Goal: Task Accomplishment & Management: Use online tool/utility

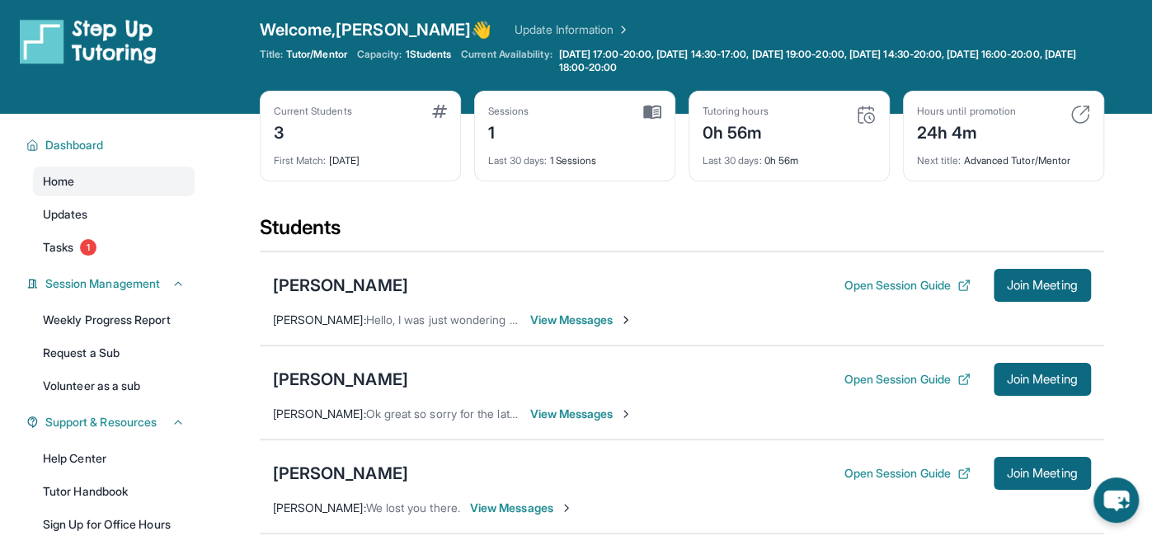
scroll to position [6, 0]
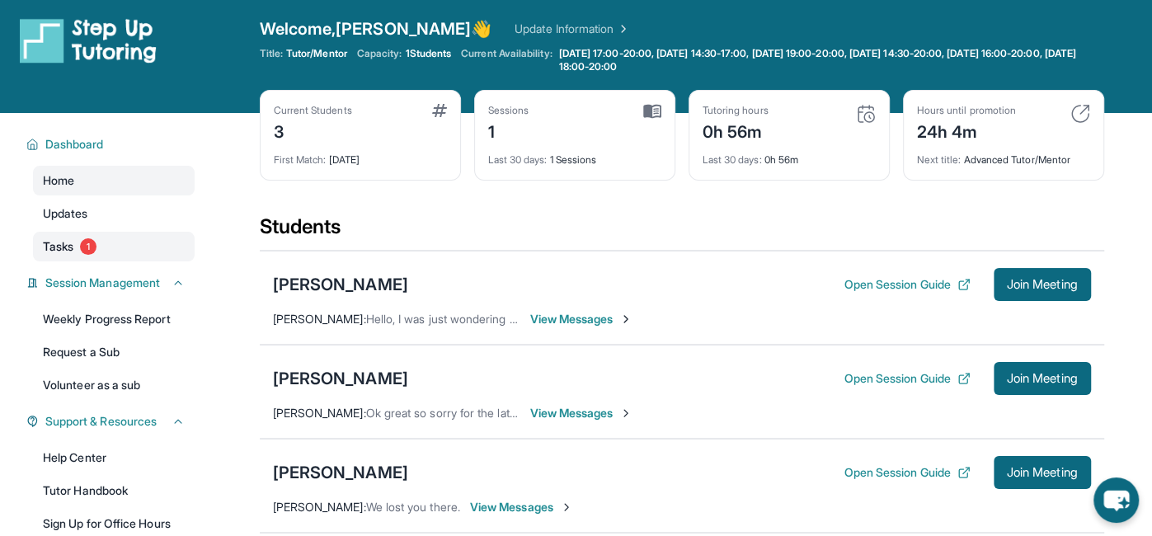
click at [144, 239] on link "Tasks 1" at bounding box center [114, 247] width 162 height 30
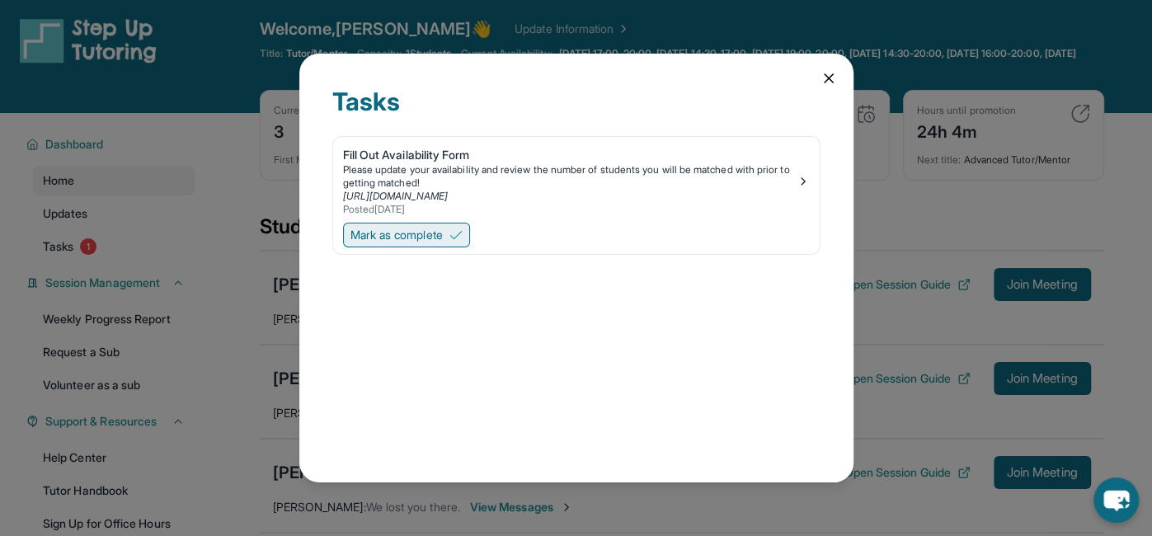
click at [414, 230] on span "Mark as complete" at bounding box center [396, 235] width 92 height 16
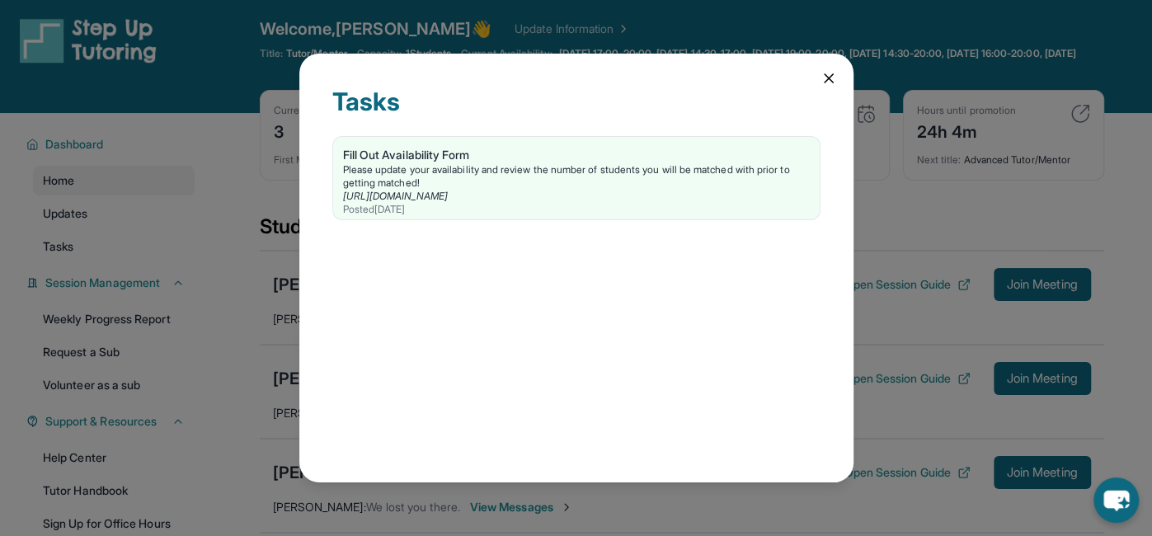
click at [826, 75] on icon at bounding box center [828, 78] width 16 height 16
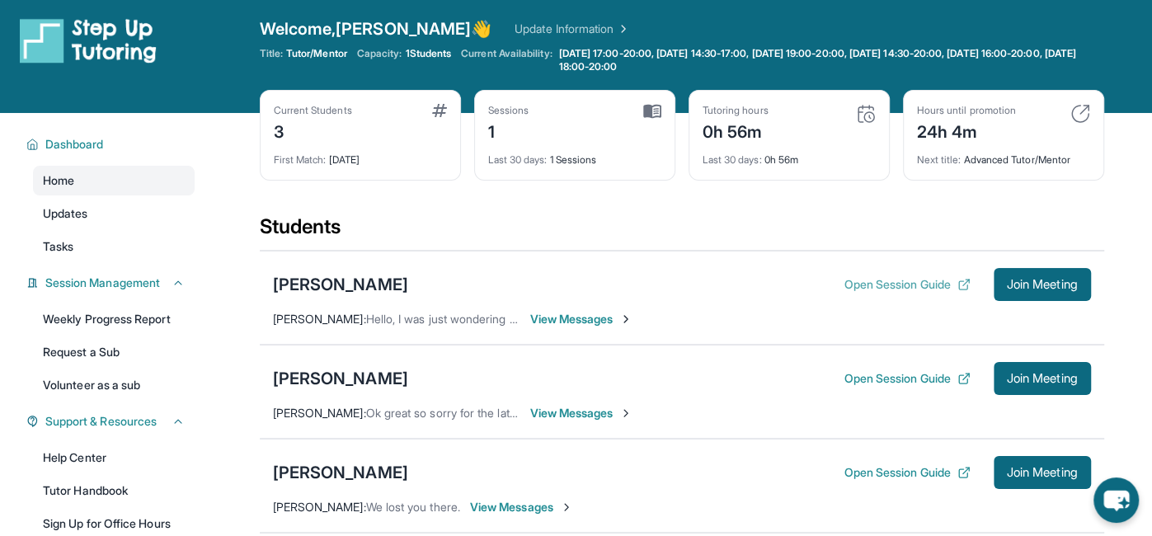
click at [887, 283] on button "Open Session Guide" at bounding box center [906, 284] width 126 height 16
click at [1055, 288] on span "Join Meeting" at bounding box center [1042, 285] width 71 height 10
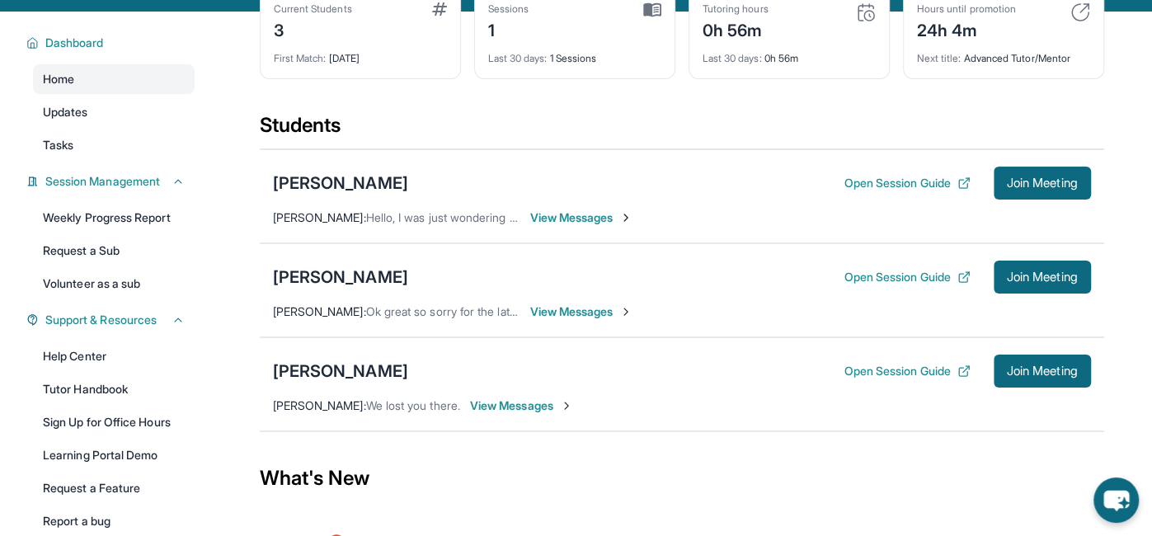
scroll to position [106, 0]
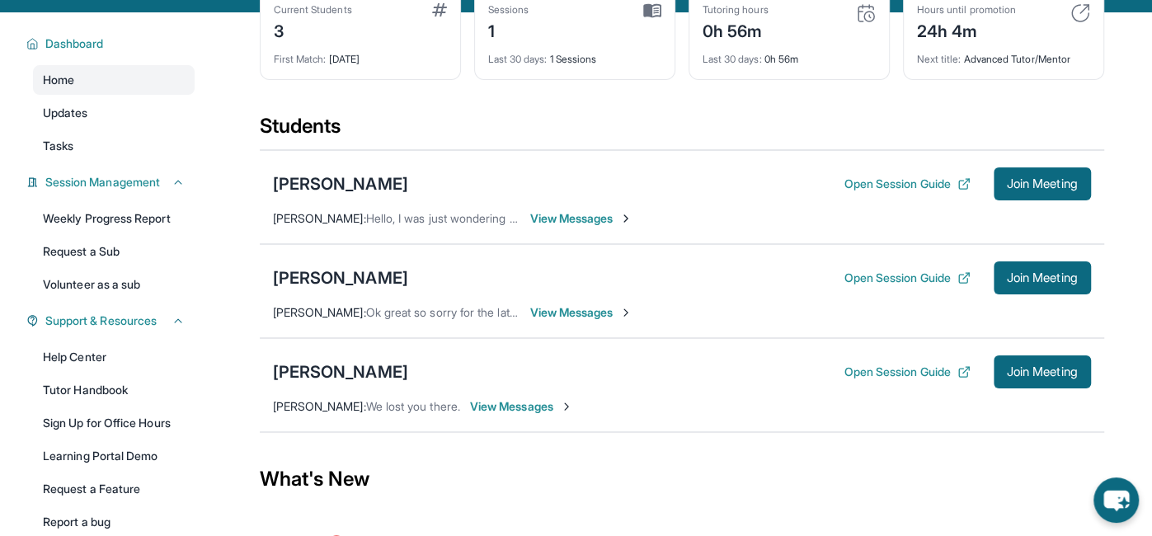
click at [537, 215] on span "View Messages" at bounding box center [581, 218] width 103 height 16
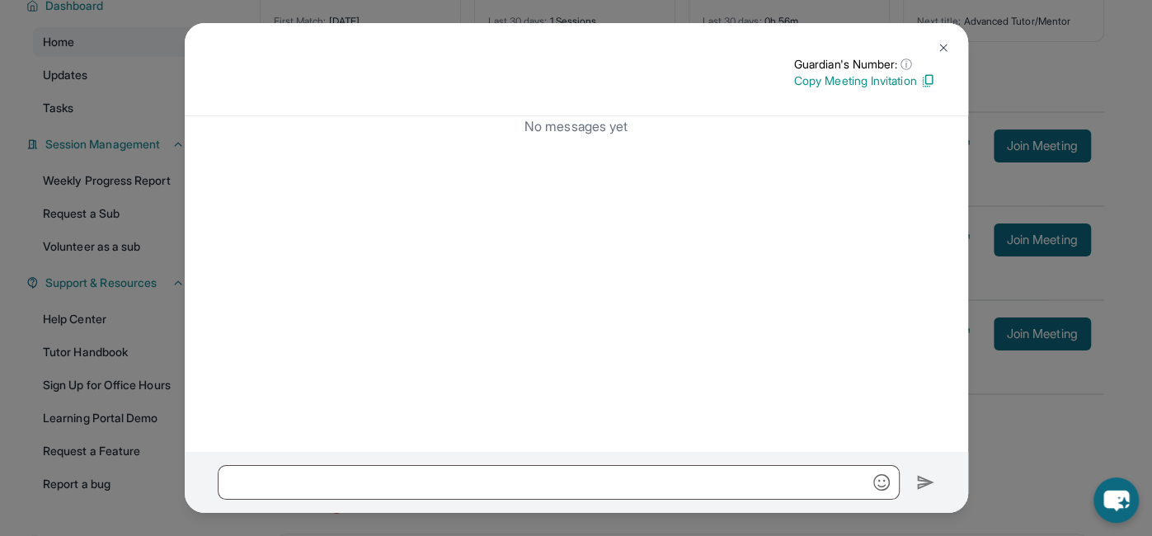
scroll to position [142, 0]
click at [843, 78] on p "Copy Meeting Invitation" at bounding box center [864, 81] width 141 height 16
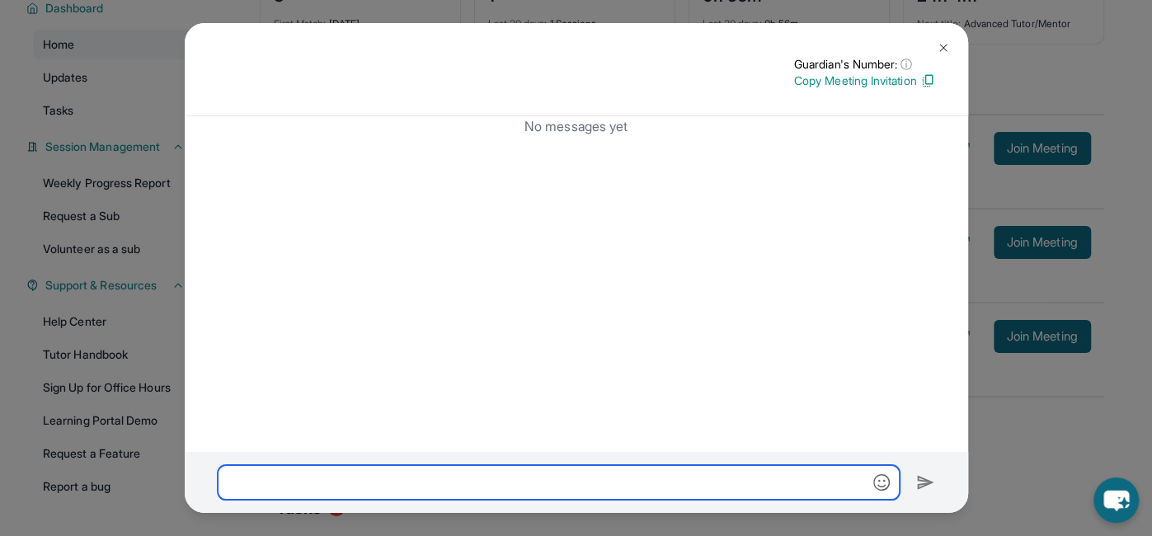
click at [465, 484] on input "text" at bounding box center [559, 482] width 682 height 35
paste input "**********"
type input "**********"
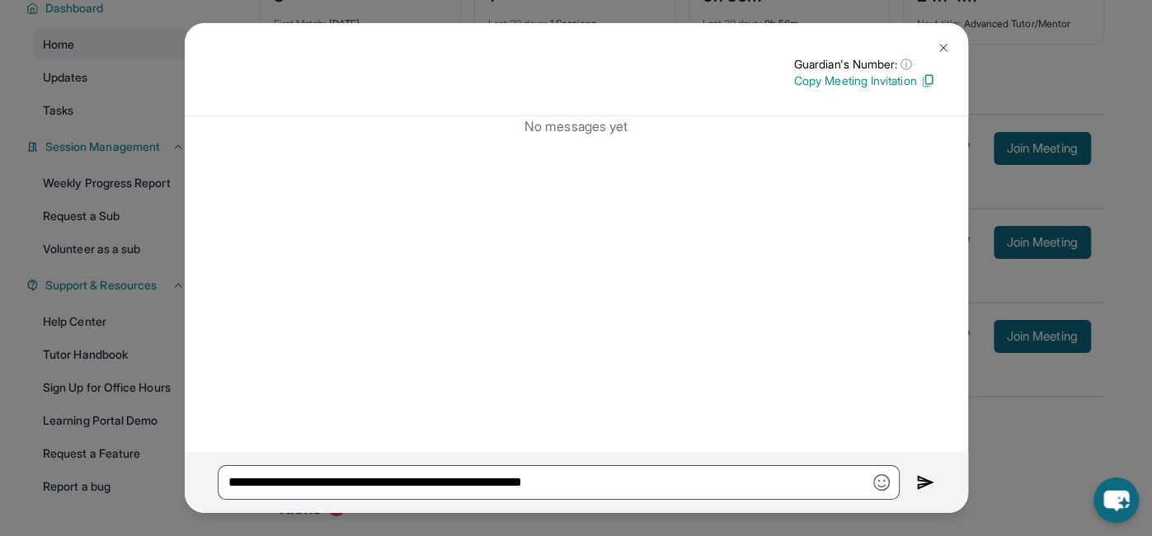
click at [924, 485] on img at bounding box center [925, 482] width 19 height 20
click at [924, 484] on img at bounding box center [925, 482] width 19 height 20
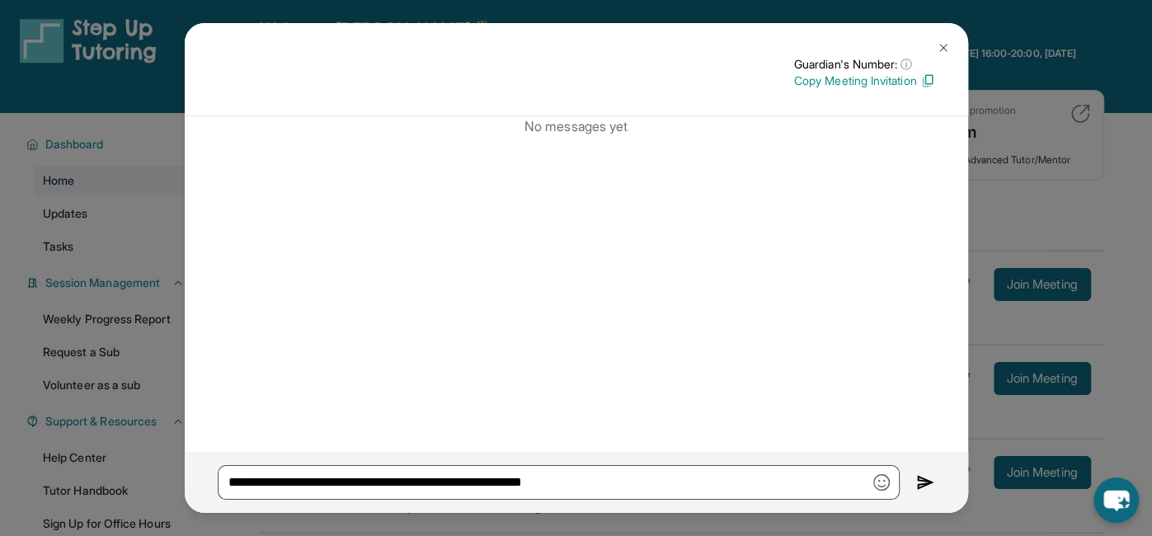
scroll to position [0, 0]
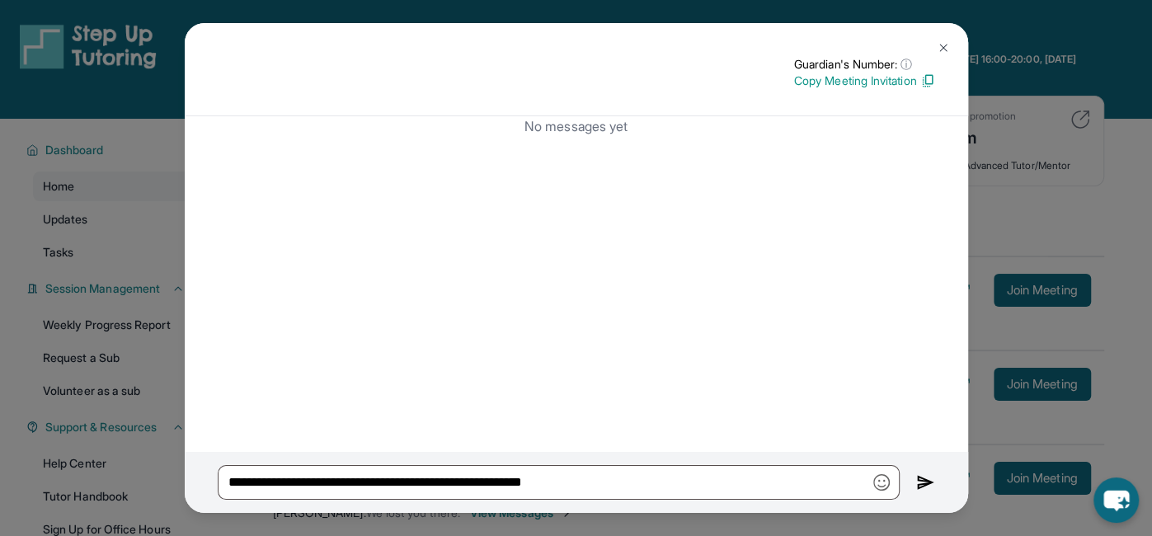
click at [944, 45] on img at bounding box center [943, 47] width 13 height 13
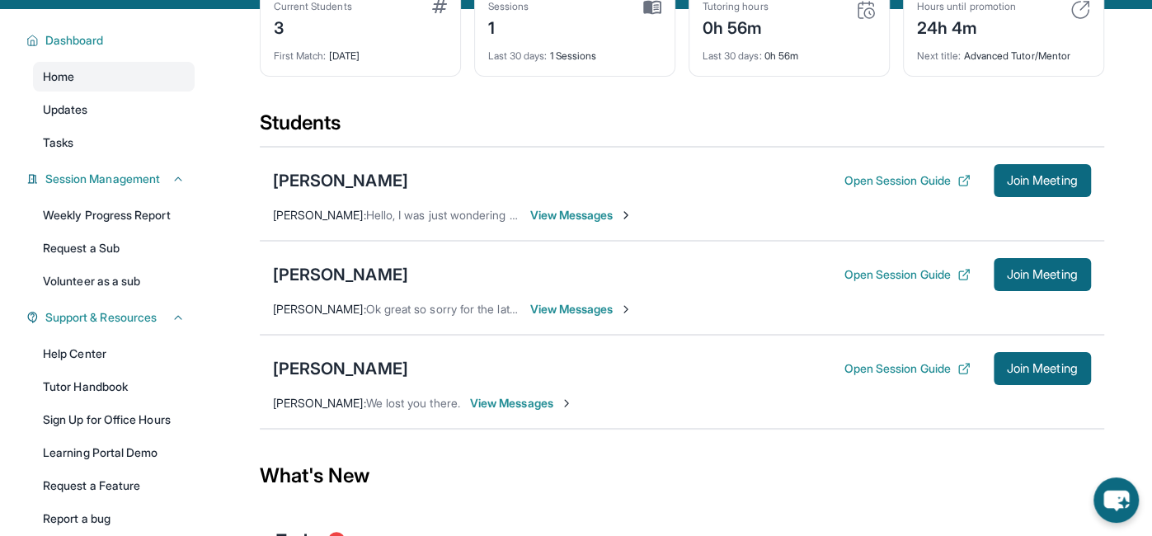
scroll to position [116, 0]
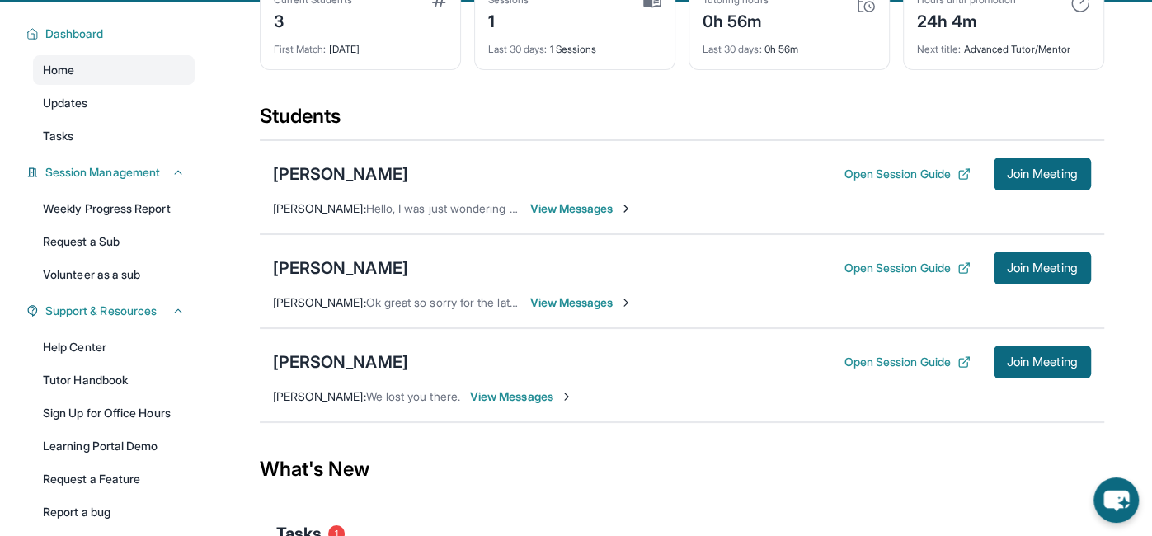
click at [556, 207] on span "View Messages" at bounding box center [581, 208] width 103 height 16
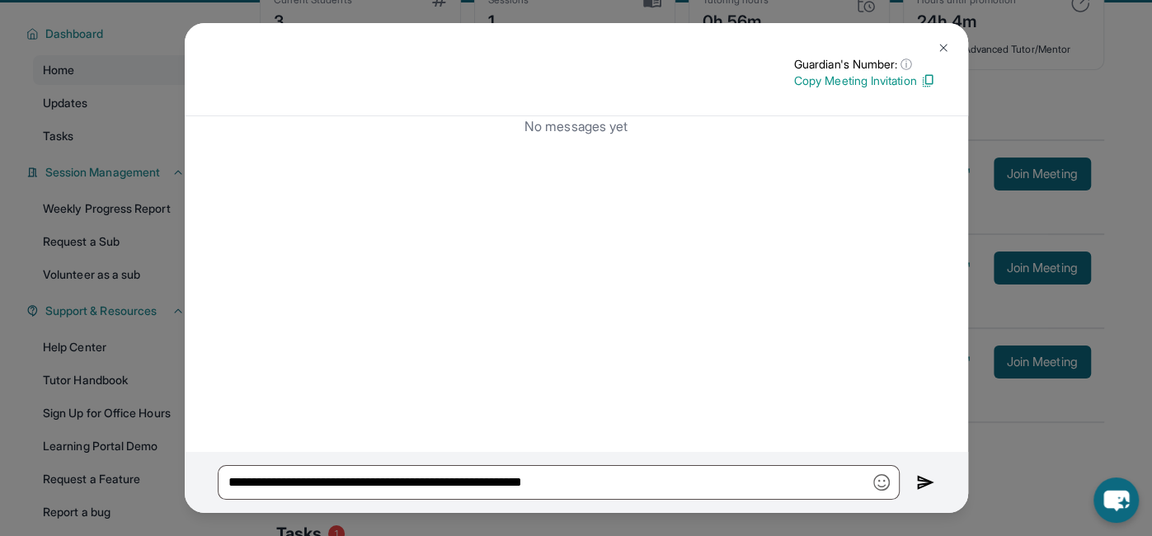
click at [919, 488] on img at bounding box center [925, 482] width 19 height 20
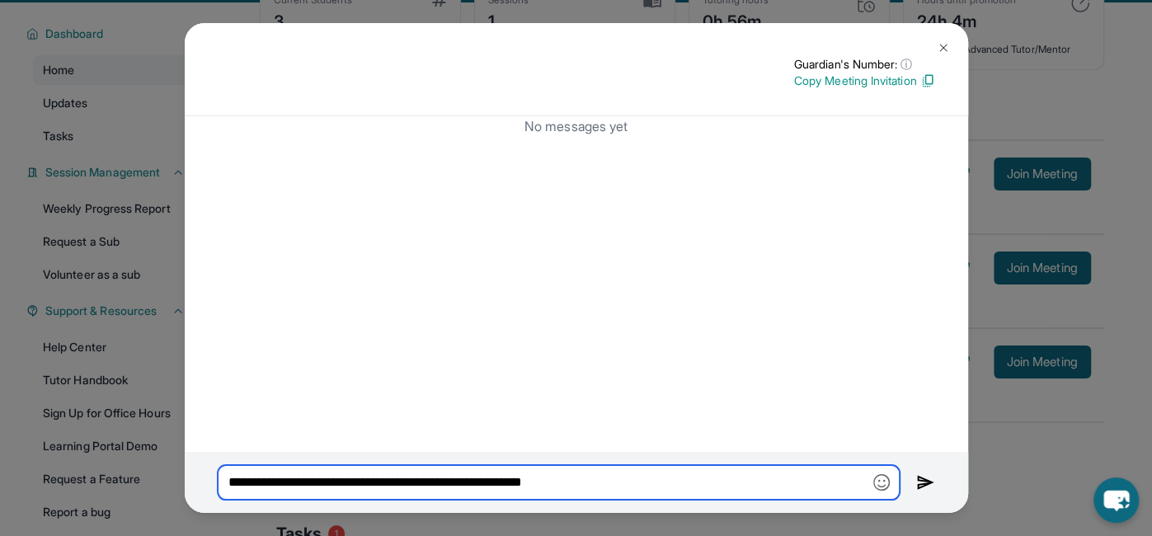
click at [822, 487] on input "**********" at bounding box center [559, 482] width 682 height 35
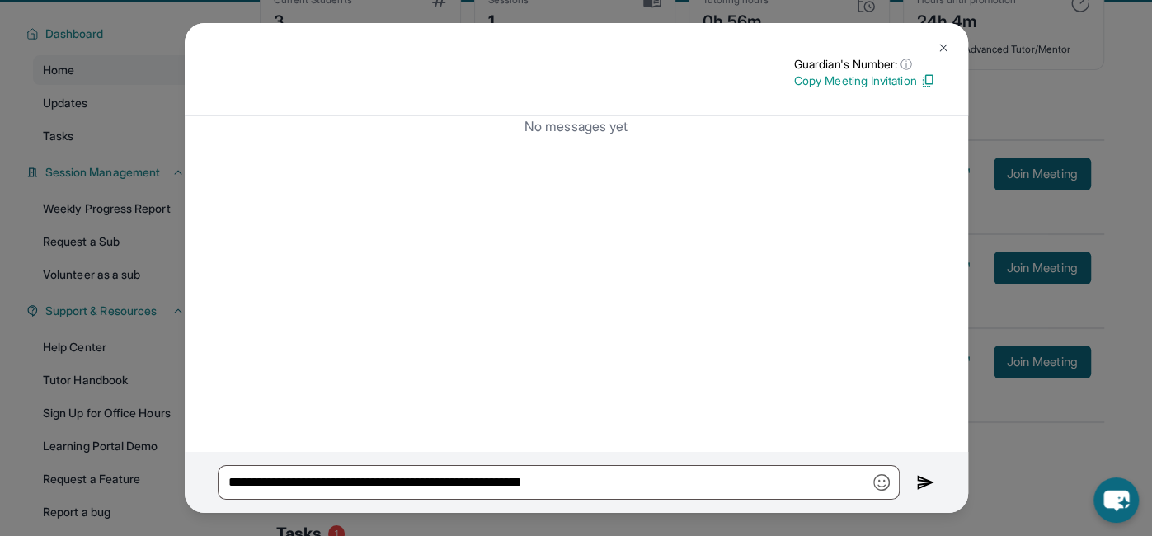
click at [939, 46] on img at bounding box center [943, 47] width 13 height 13
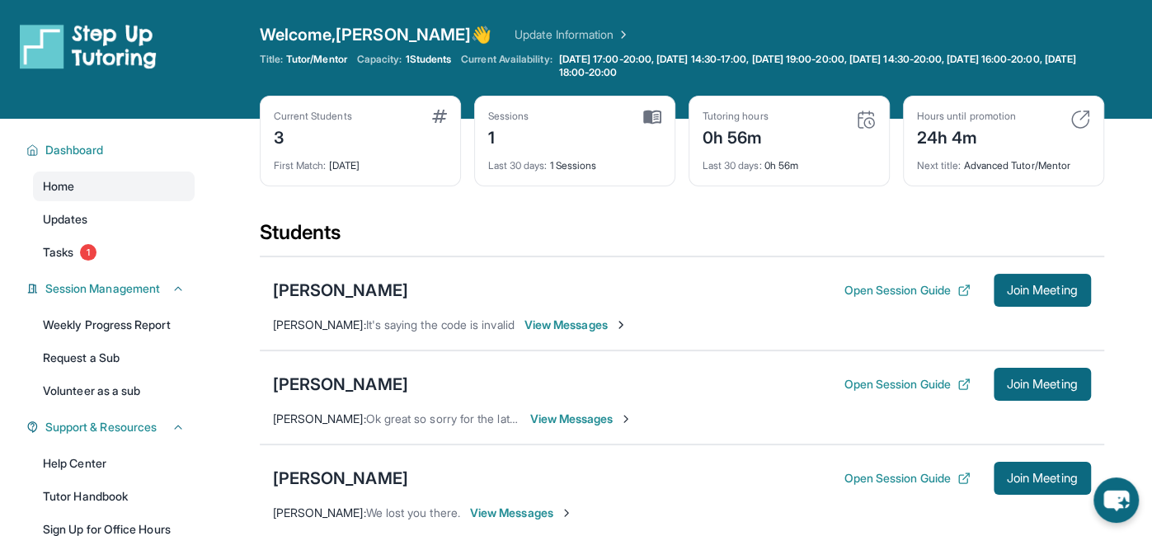
click at [590, 325] on span "View Messages" at bounding box center [575, 325] width 103 height 16
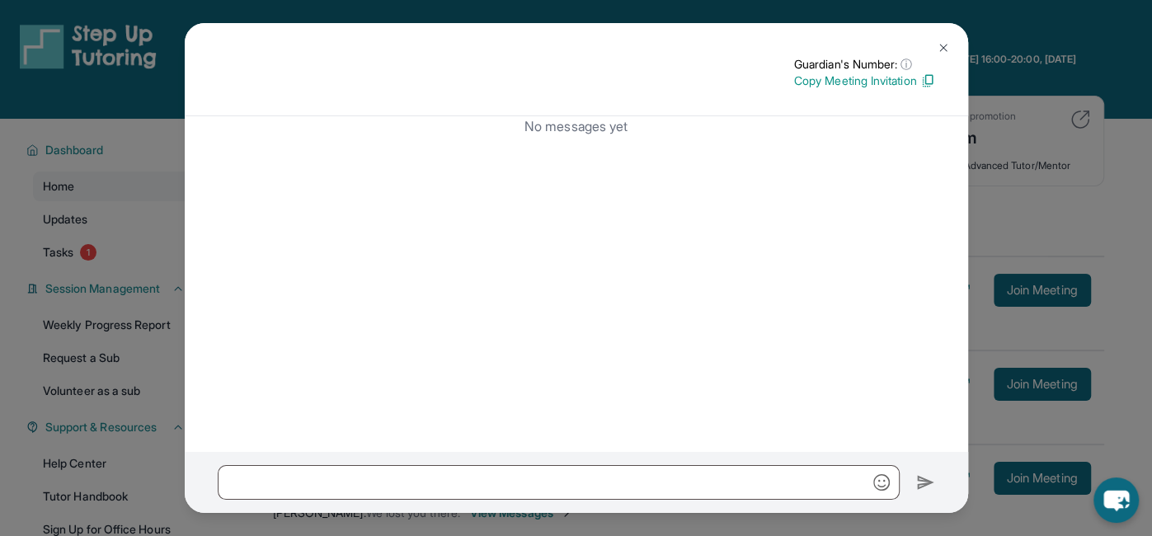
click at [830, 86] on p "Copy Meeting Invitation" at bounding box center [864, 81] width 141 height 16
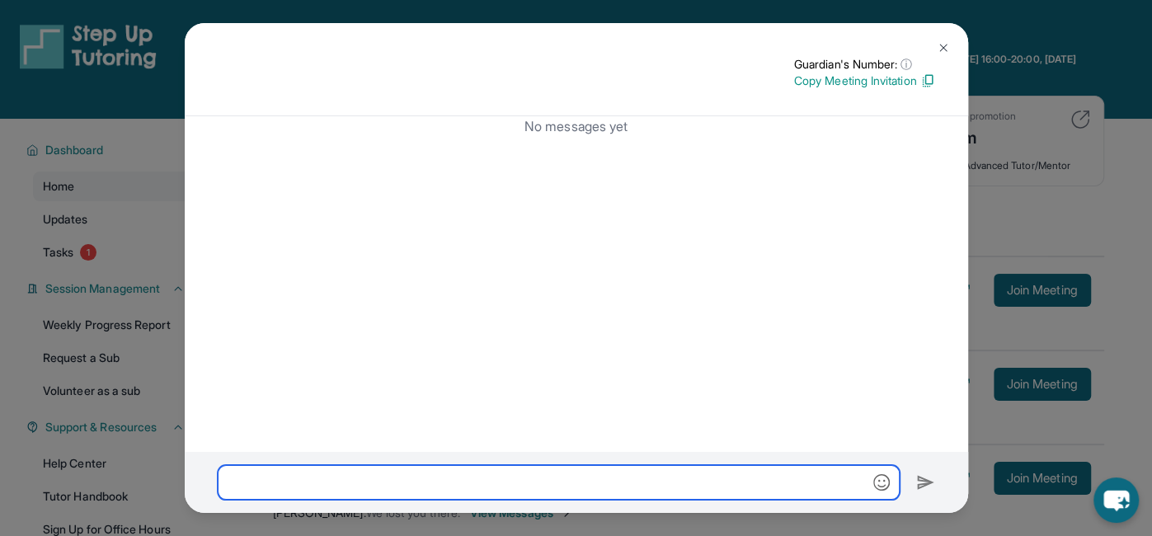
click at [804, 486] on input "text" at bounding box center [559, 482] width 682 height 35
paste input "**********"
type input "**********"
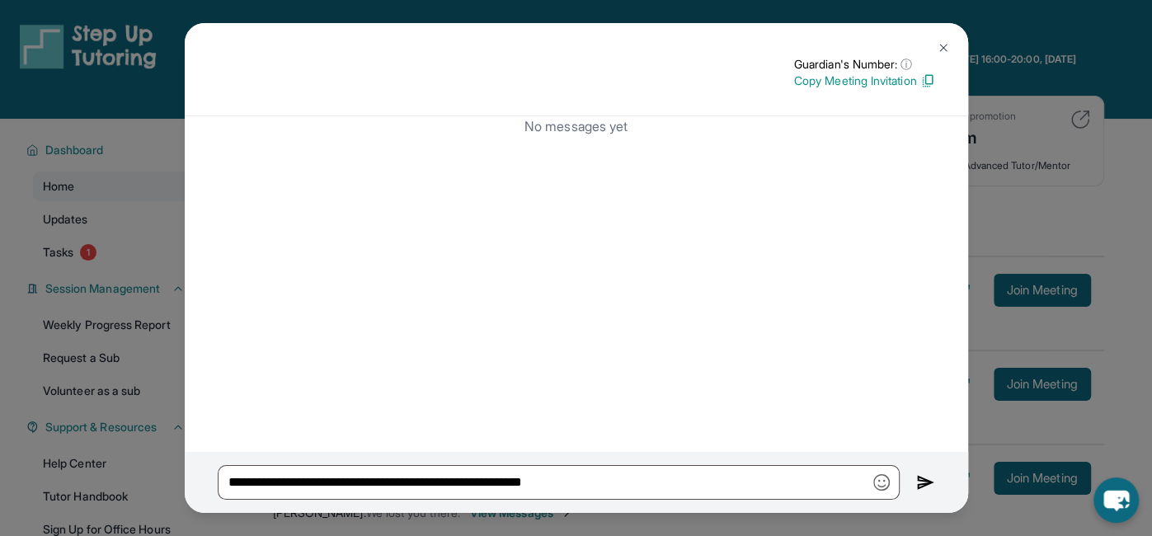
click at [892, 82] on p "Copy Meeting Invitation" at bounding box center [864, 81] width 141 height 16
click at [944, 35] on button at bounding box center [943, 47] width 33 height 33
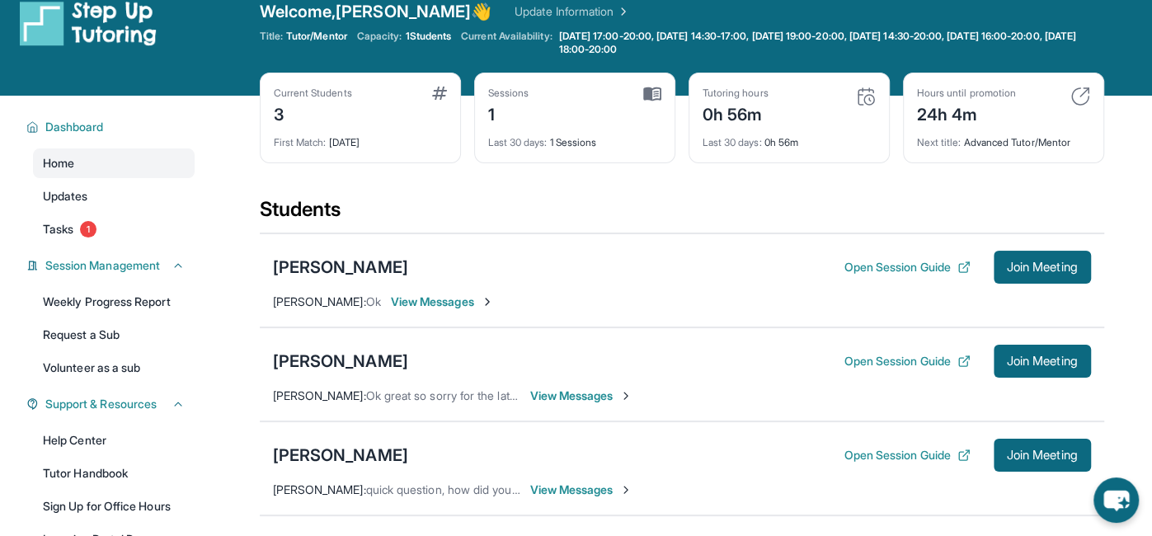
scroll to position [25, 0]
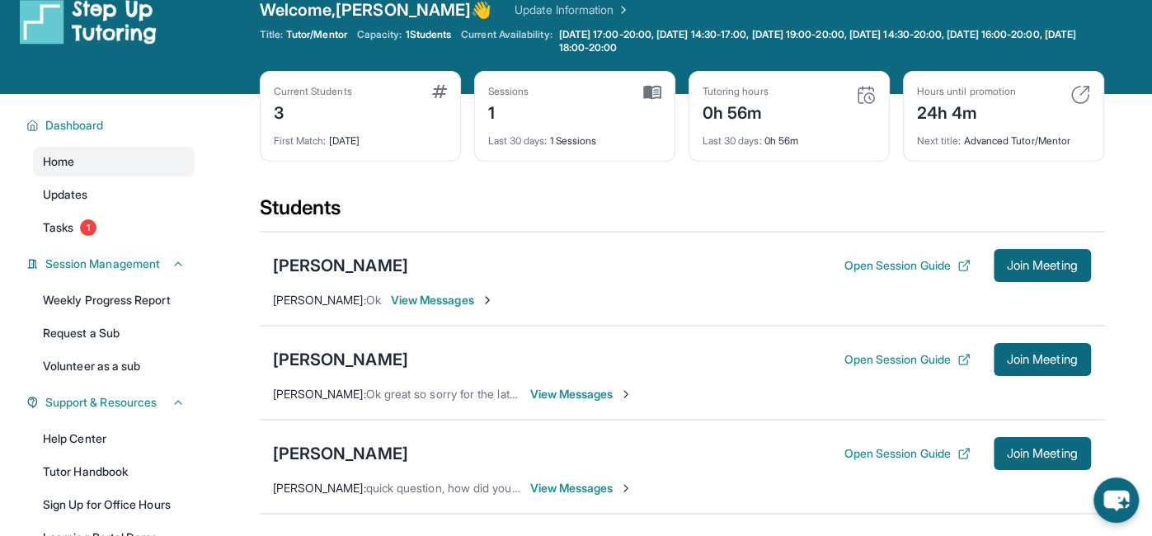
click at [435, 300] on span "View Messages" at bounding box center [442, 300] width 103 height 16
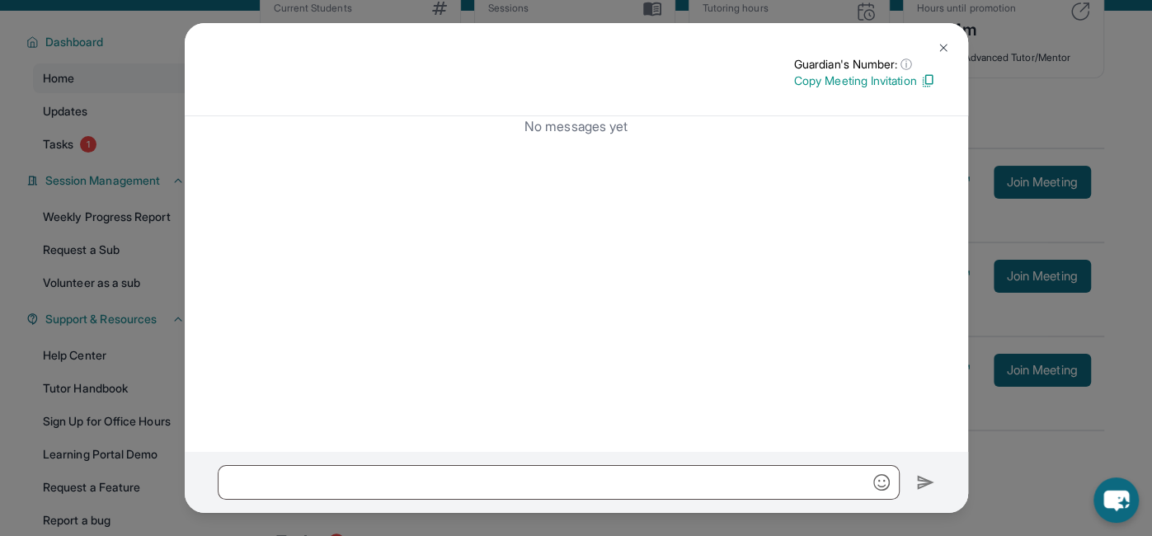
scroll to position [116, 0]
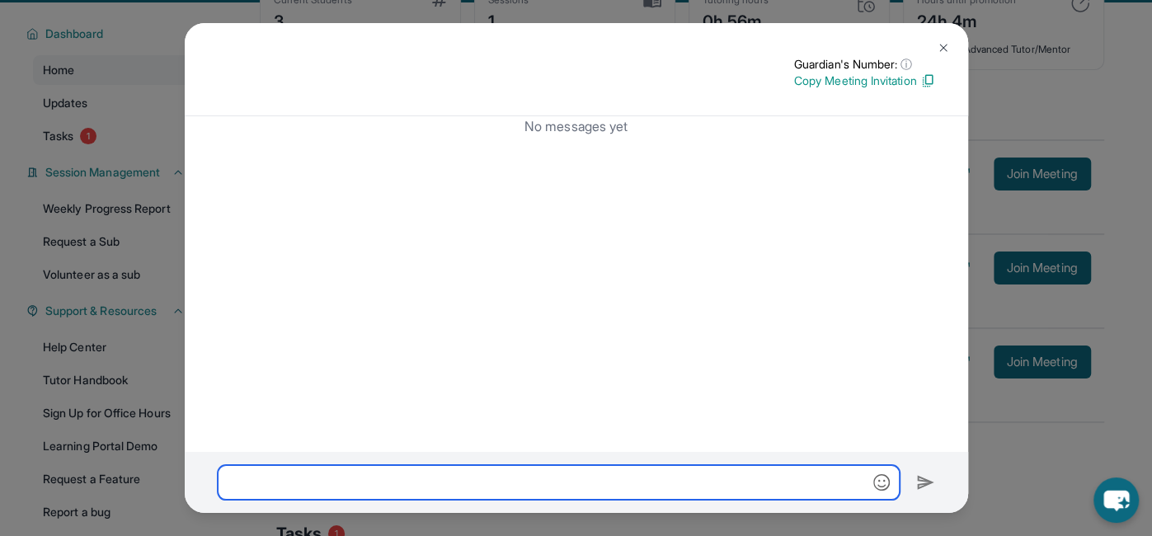
click at [484, 477] on input "text" at bounding box center [559, 482] width 682 height 35
type input "*******"
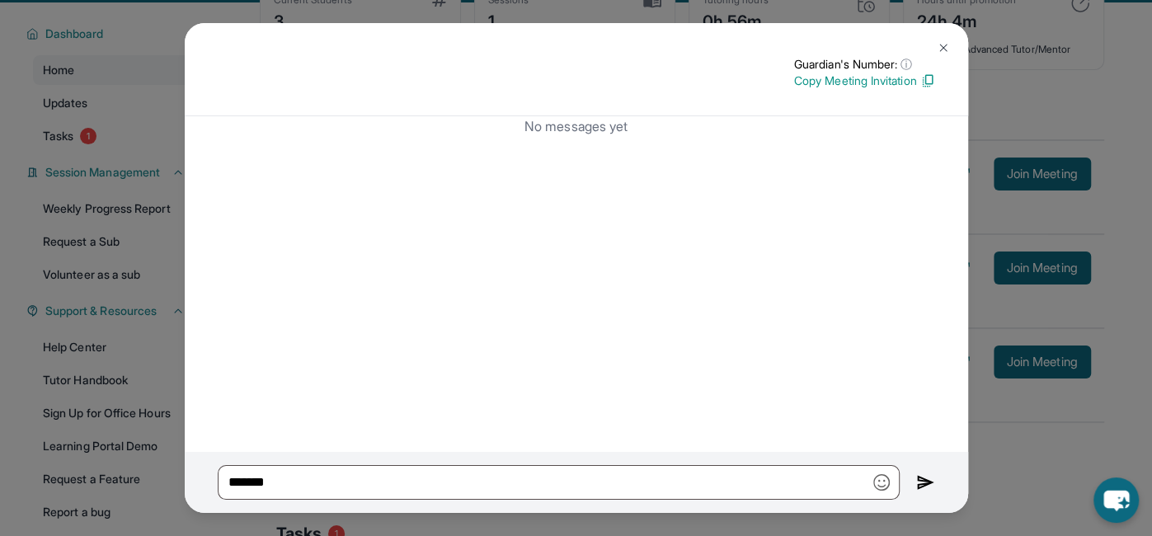
click at [938, 50] on img at bounding box center [943, 47] width 13 height 13
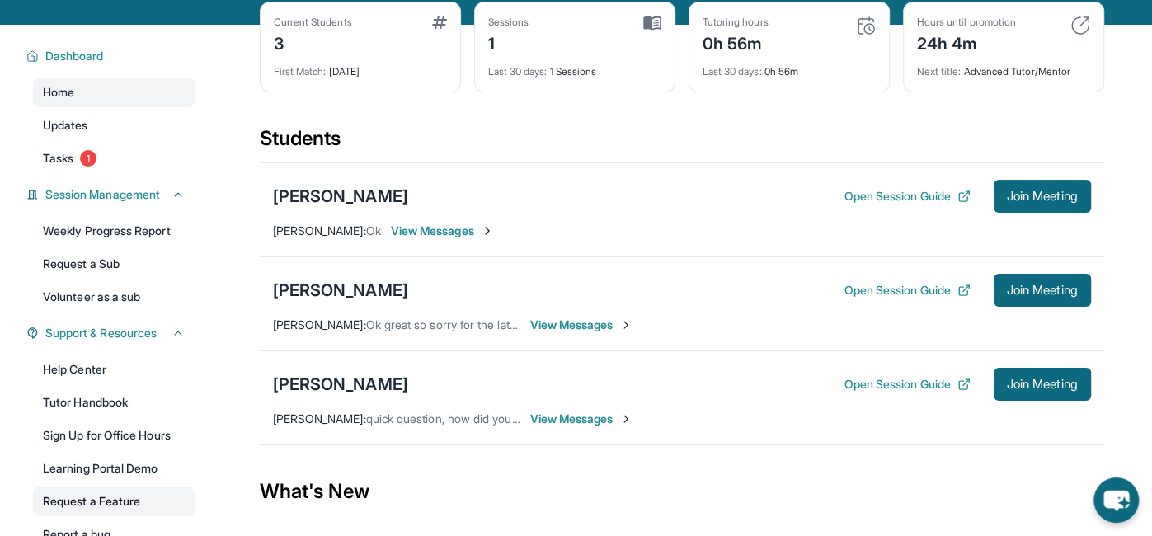
scroll to position [95, 0]
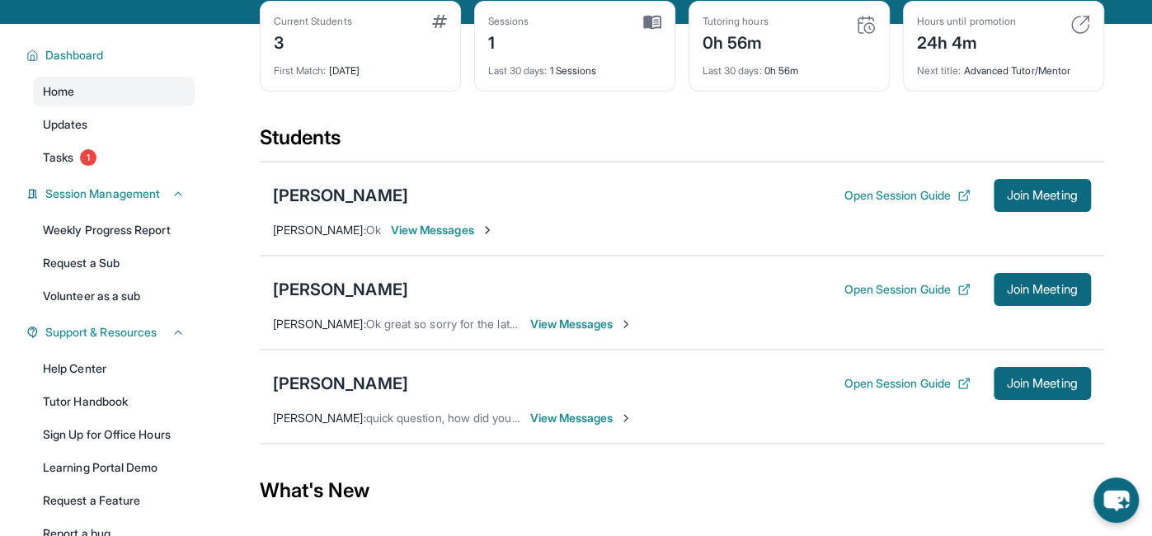
click at [357, 190] on div "[PERSON_NAME]" at bounding box center [340, 195] width 135 height 23
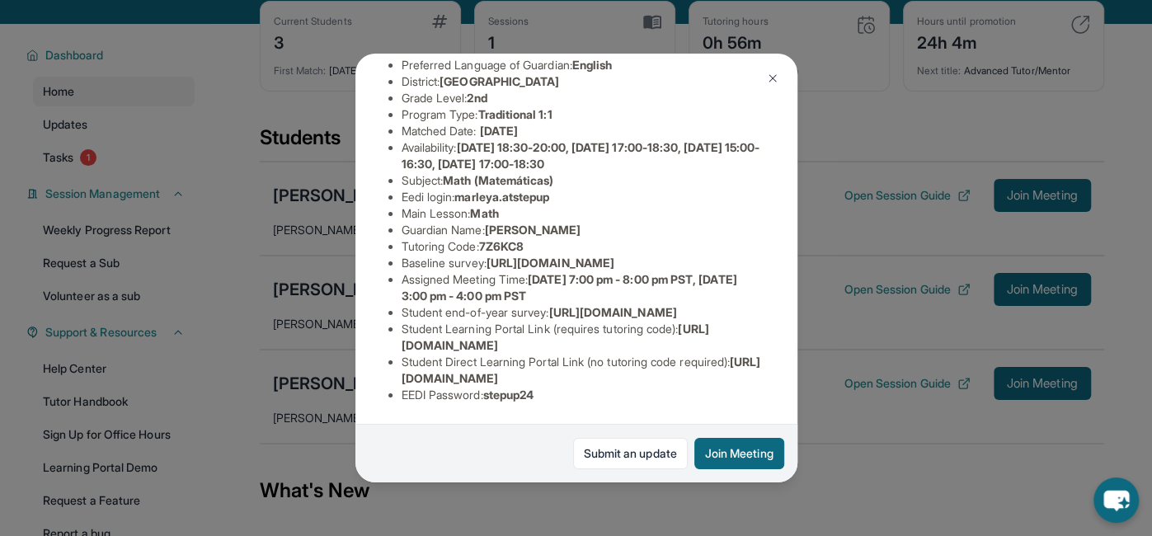
scroll to position [0, 0]
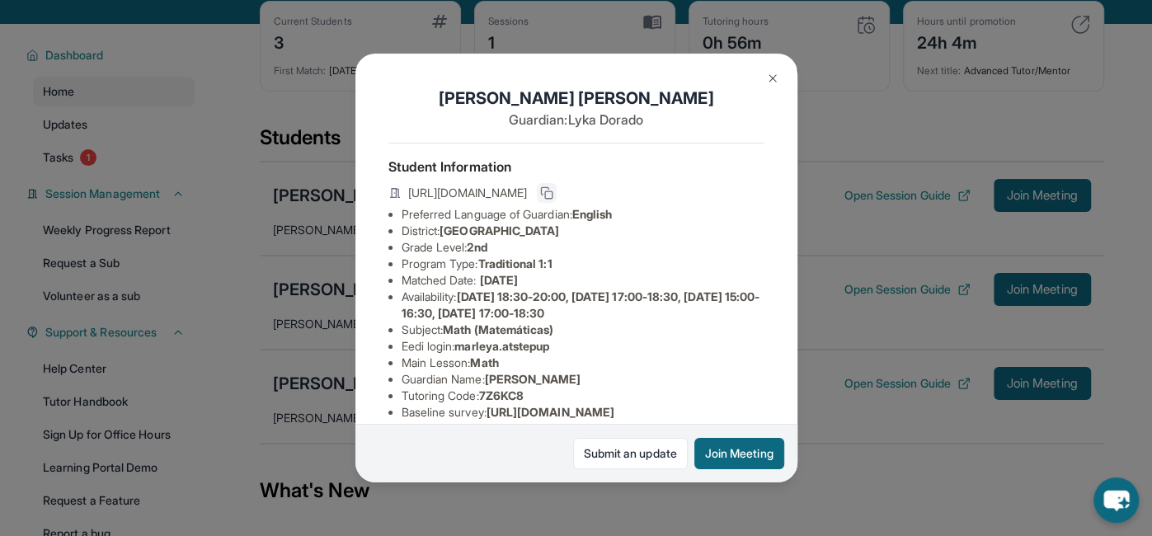
click at [552, 191] on rect at bounding box center [548, 194] width 7 height 7
click at [768, 82] on img at bounding box center [772, 78] width 13 height 13
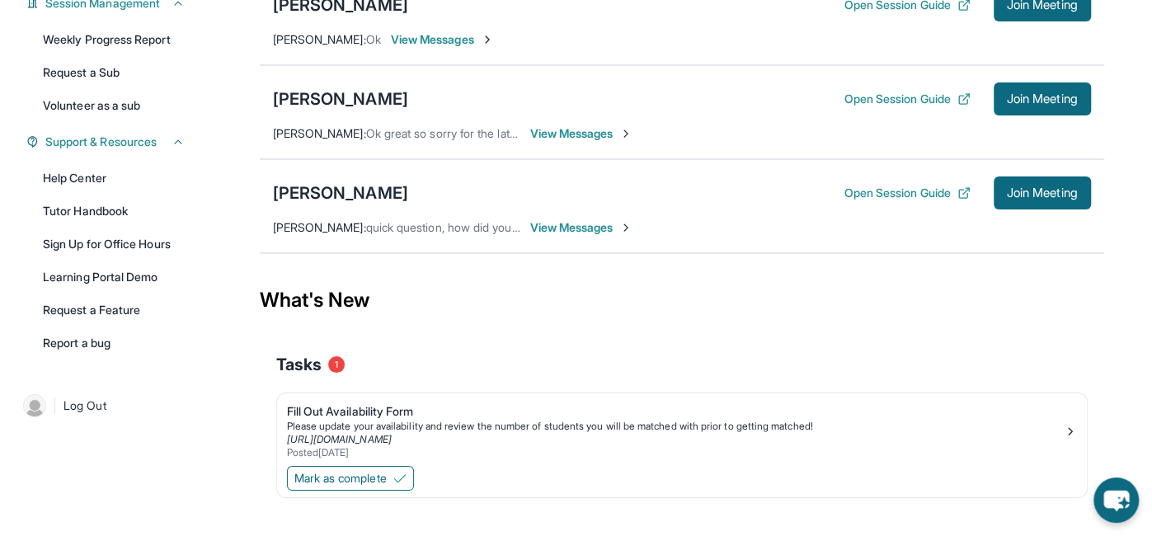
scroll to position [292, 0]
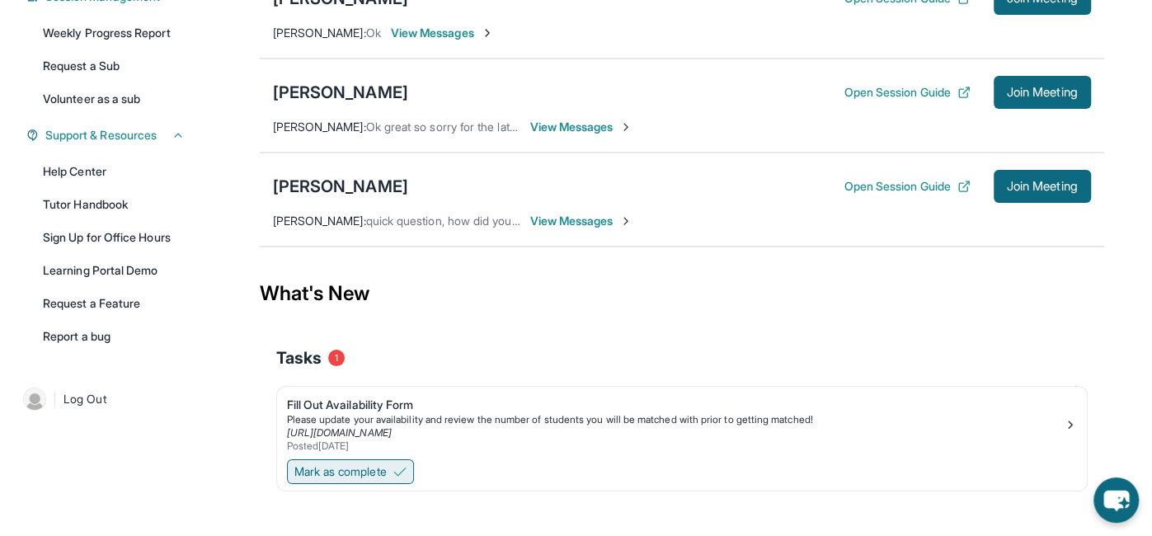
click at [399, 466] on img at bounding box center [399, 471] width 13 height 13
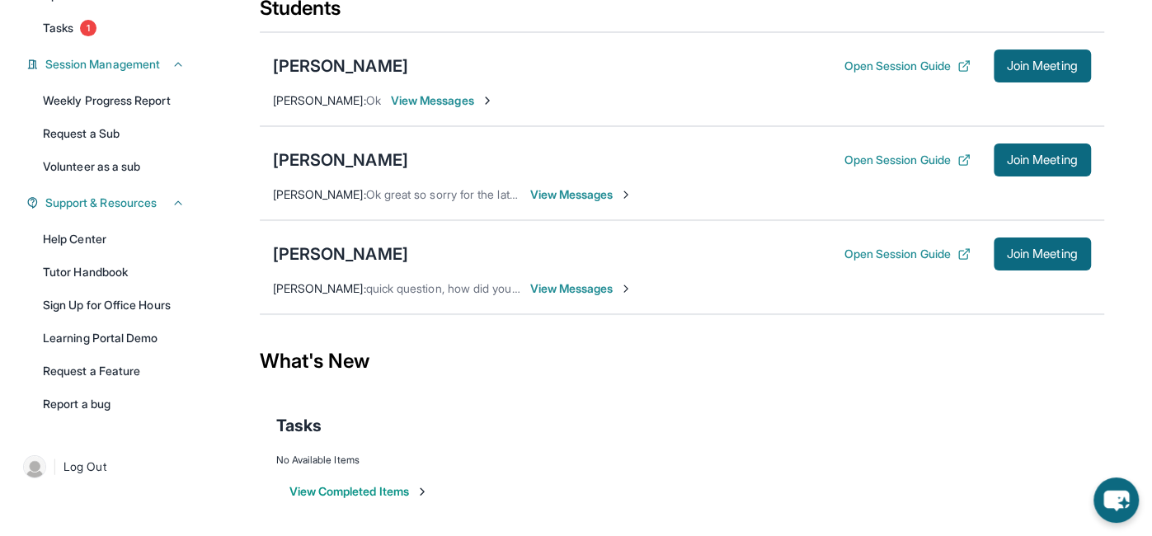
scroll to position [0, 0]
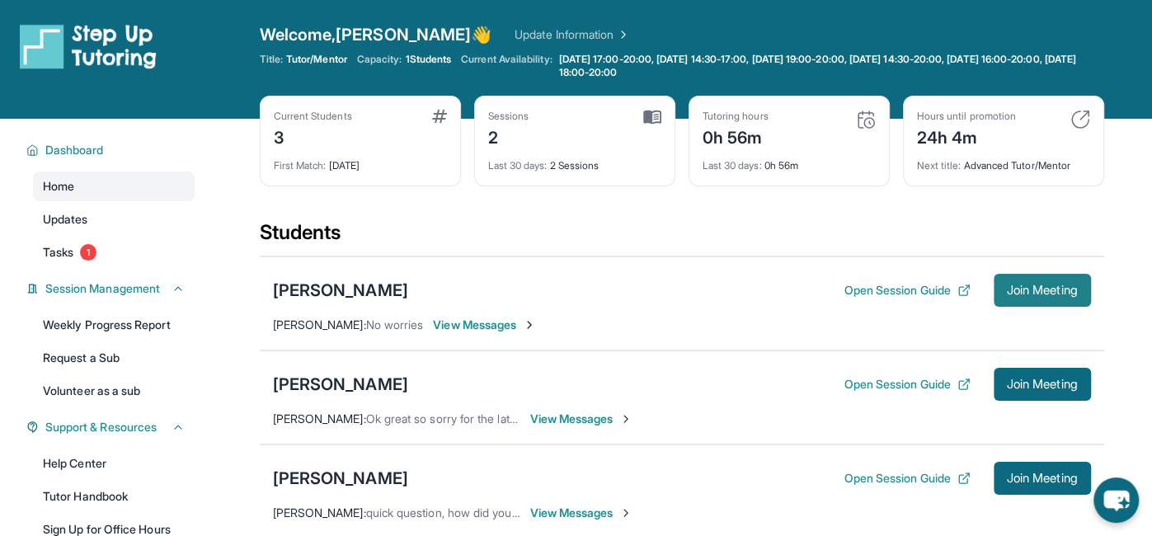
click at [1045, 298] on button "Join Meeting" at bounding box center [1042, 290] width 97 height 33
click at [495, 319] on span "View Messages" at bounding box center [484, 325] width 103 height 16
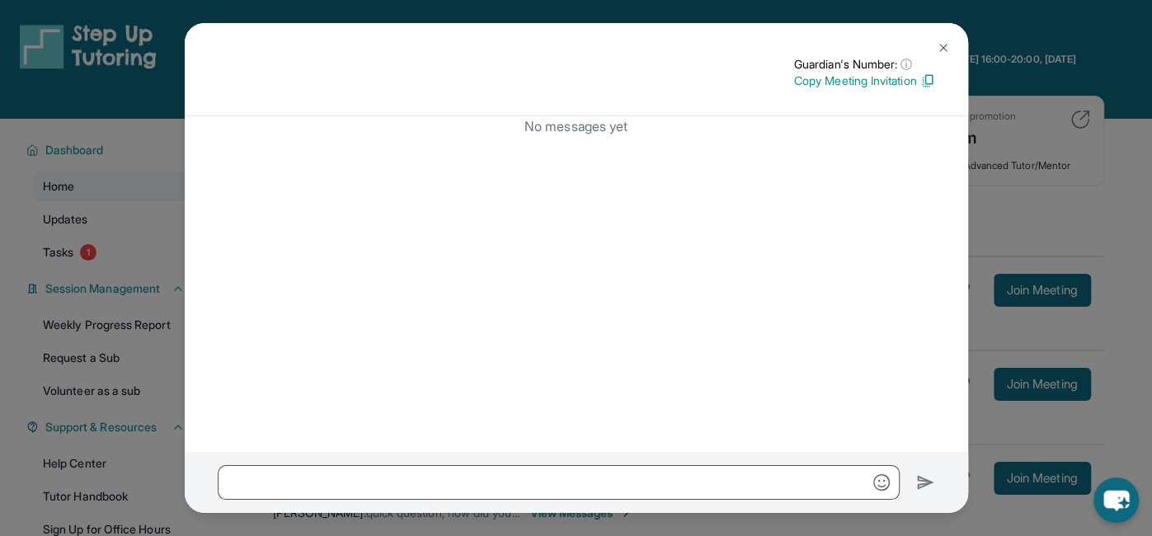
click at [855, 84] on p "Copy Meeting Invitation" at bounding box center [864, 81] width 141 height 16
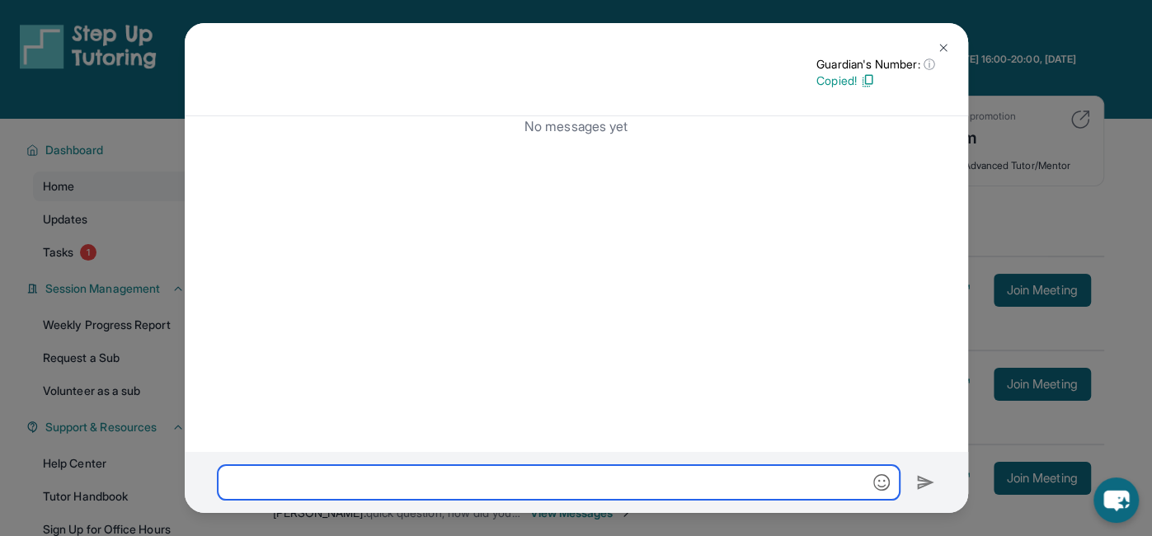
click at [833, 497] on input "text" at bounding box center [559, 482] width 682 height 35
paste input "**********"
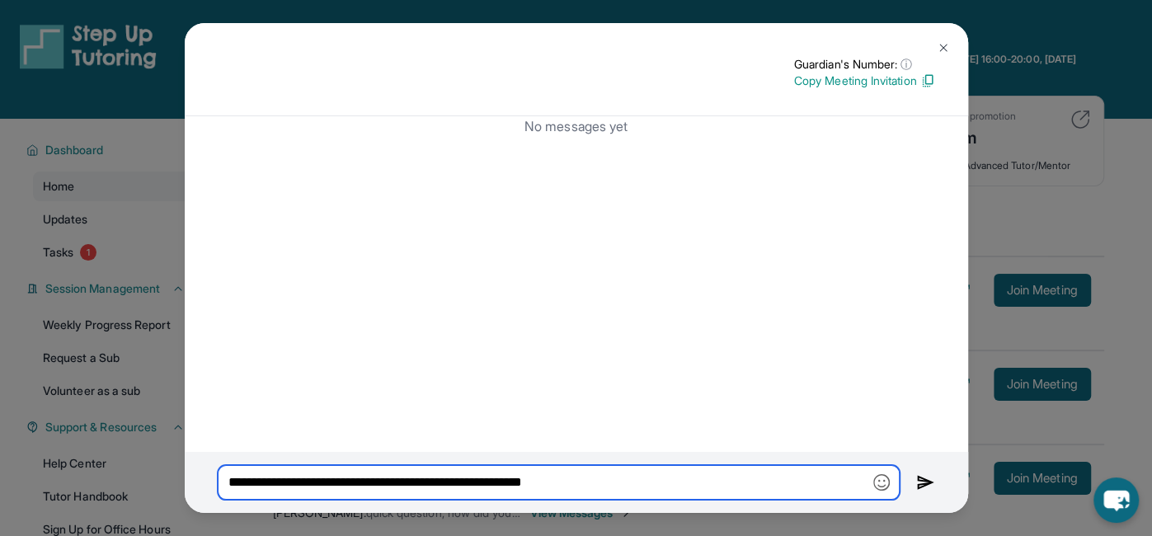
type input "**********"
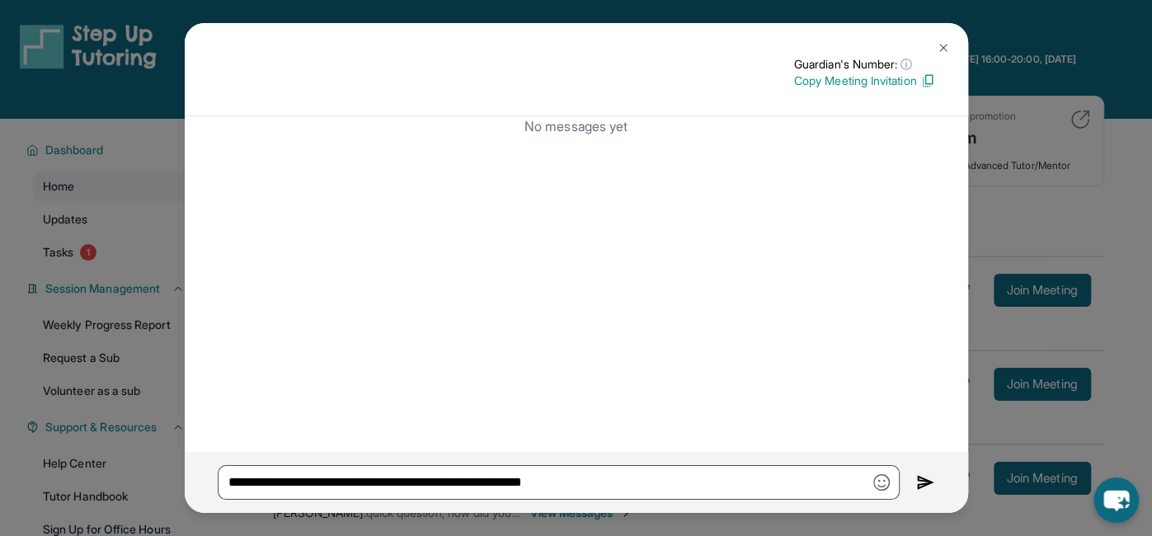
click at [940, 46] on img at bounding box center [943, 47] width 13 height 13
